Goal: Obtain resource: Obtain resource

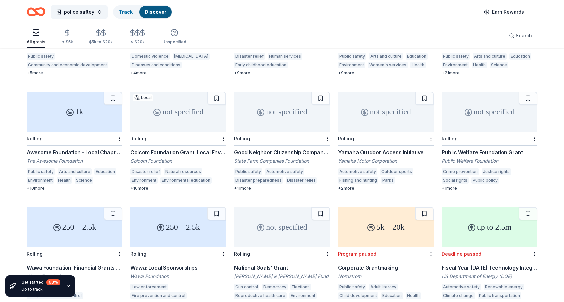
scroll to position [277, 0]
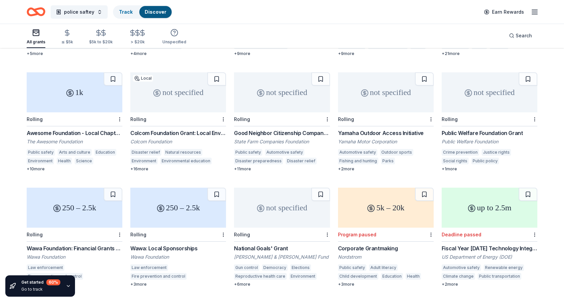
click at [288, 129] on div "Good Neighbor Citizenship Company Grants" at bounding box center [282, 133] width 96 height 8
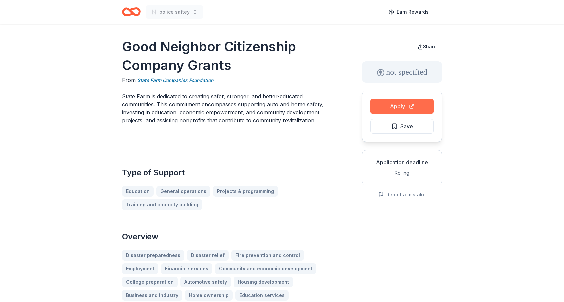
drag, startPoint x: 0, startPoint y: 0, endPoint x: 398, endPoint y: 107, distance: 411.8
click at [398, 107] on button "Apply" at bounding box center [401, 106] width 63 height 15
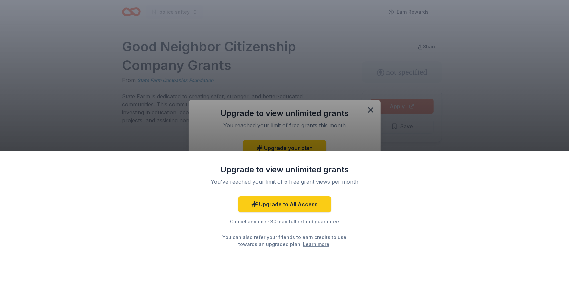
click at [373, 111] on div "Upgrade to view unlimited grants You've reached your limit of 5 free grant view…" at bounding box center [284, 151] width 569 height 302
drag, startPoint x: 455, startPoint y: 58, endPoint x: 459, endPoint y: 45, distance: 13.8
click at [458, 54] on div "Upgrade to view unlimited grants You've reached your limit of 5 free grant view…" at bounding box center [284, 151] width 569 height 302
